Goal: Task Accomplishment & Management: Use online tool/utility

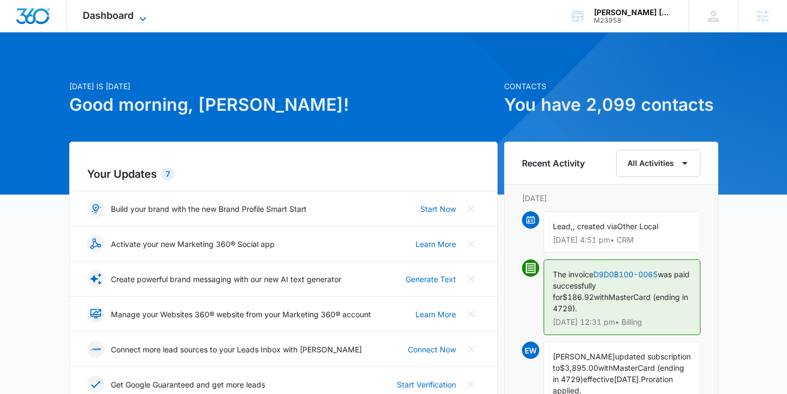
click at [120, 14] on span "Dashboard" at bounding box center [108, 15] width 51 height 11
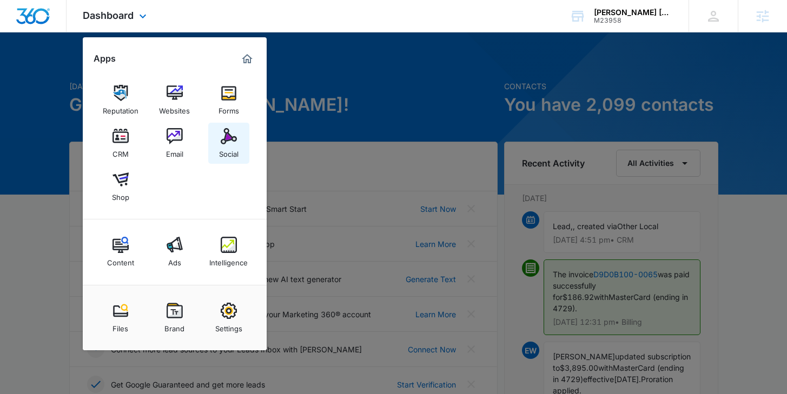
click at [232, 142] on img at bounding box center [229, 136] width 16 height 16
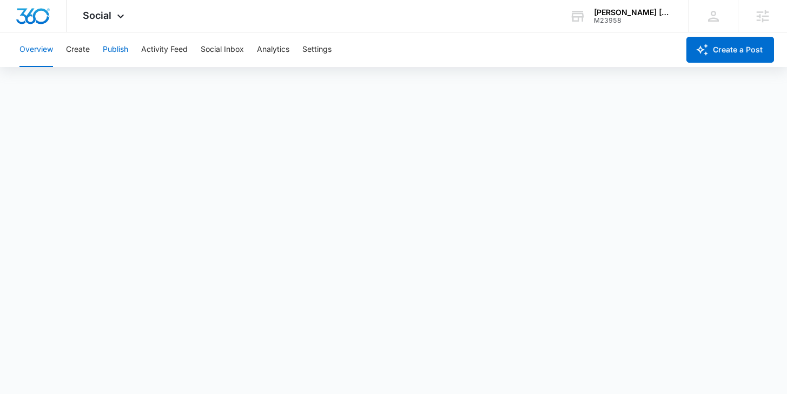
click at [110, 55] on button "Publish" at bounding box center [115, 49] width 25 height 35
click at [90, 75] on button "Schedules" at bounding box center [82, 83] width 37 height 30
click at [39, 85] on button "Calendar" at bounding box center [35, 83] width 32 height 30
